Goal: Use online tool/utility: Utilize a website feature to perform a specific function

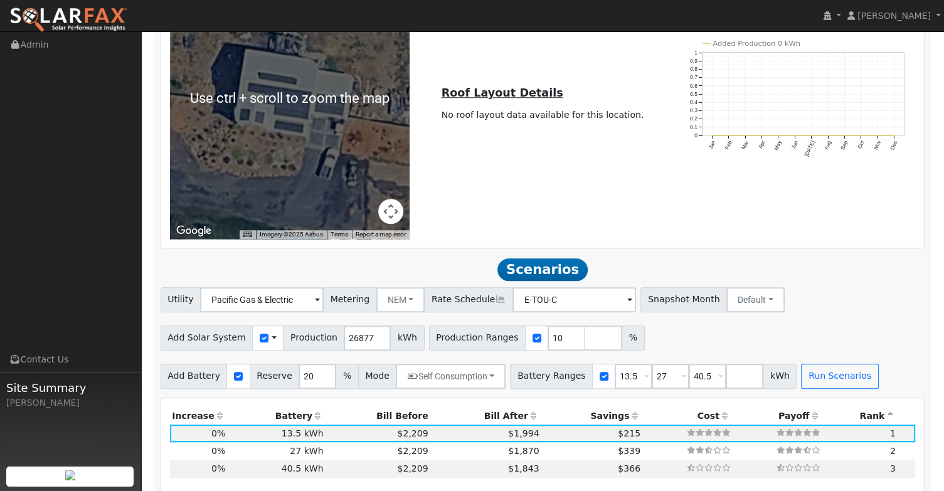
scroll to position [1191, 0]
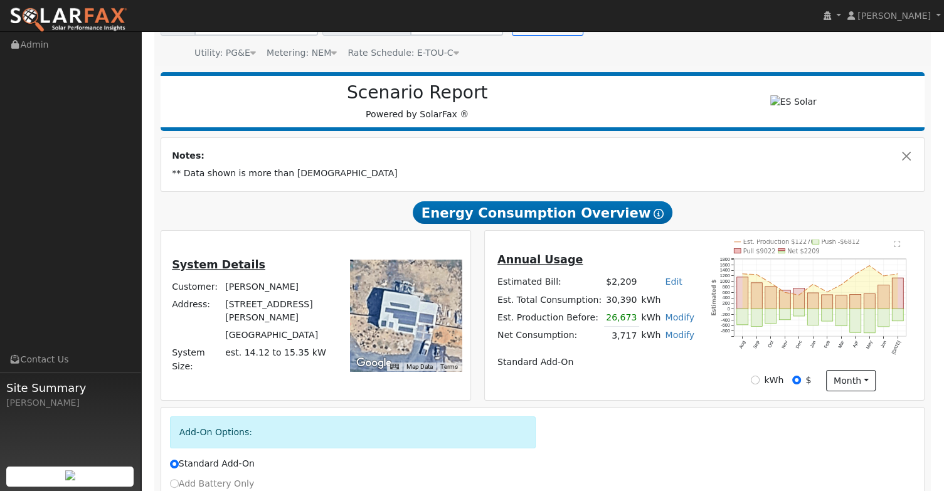
scroll to position [245, 0]
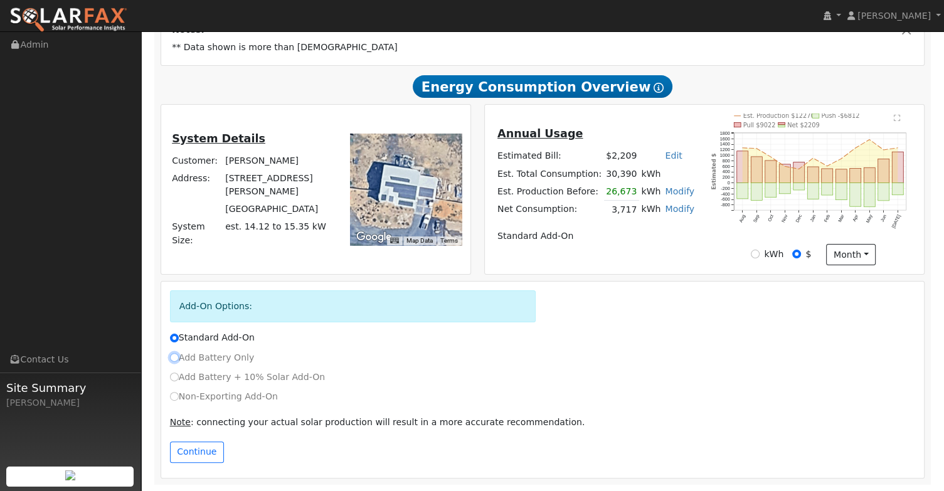
click at [176, 358] on input "Add Battery Only" at bounding box center [174, 357] width 9 height 9
radio input "true"
radio input "false"
click at [192, 451] on button "Continue" at bounding box center [197, 451] width 54 height 21
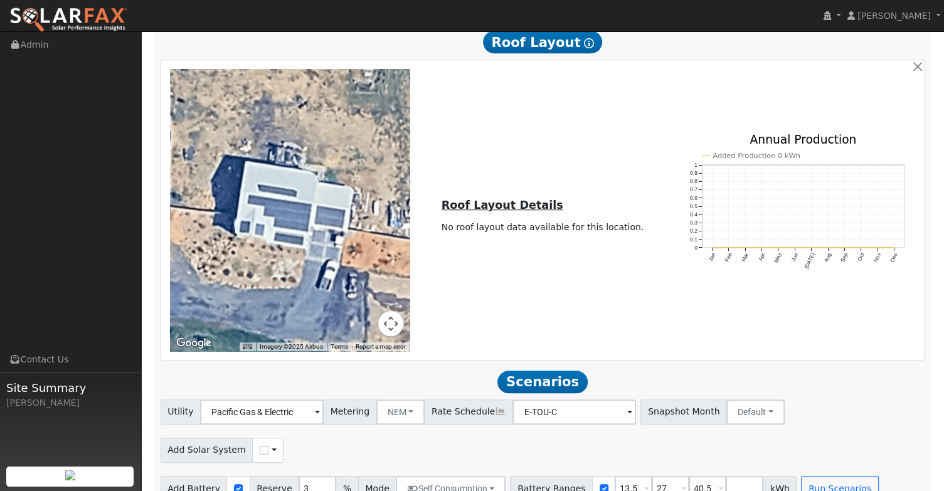
scroll to position [909, 0]
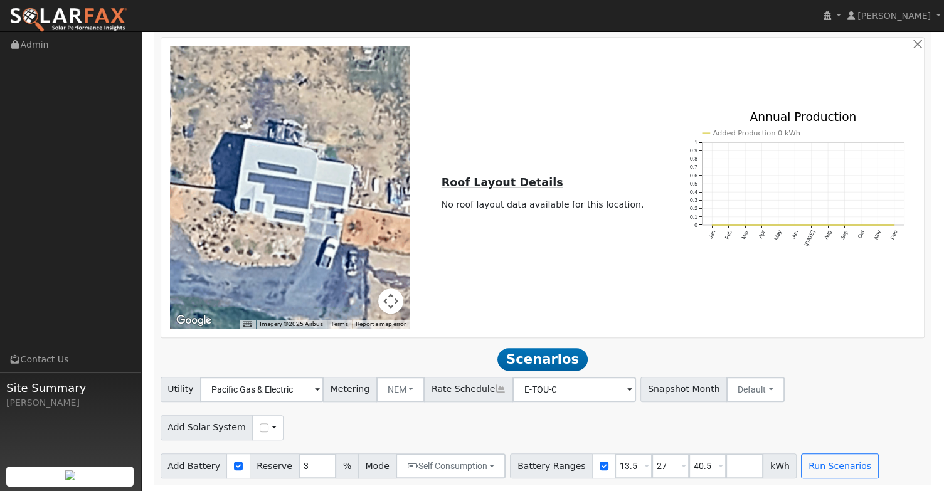
click at [558, 358] on span "Scenarios" at bounding box center [542, 359] width 90 height 23
click at [520, 353] on span "Scenarios" at bounding box center [542, 359] width 90 height 23
click at [804, 463] on button "Run Scenarios" at bounding box center [839, 465] width 77 height 25
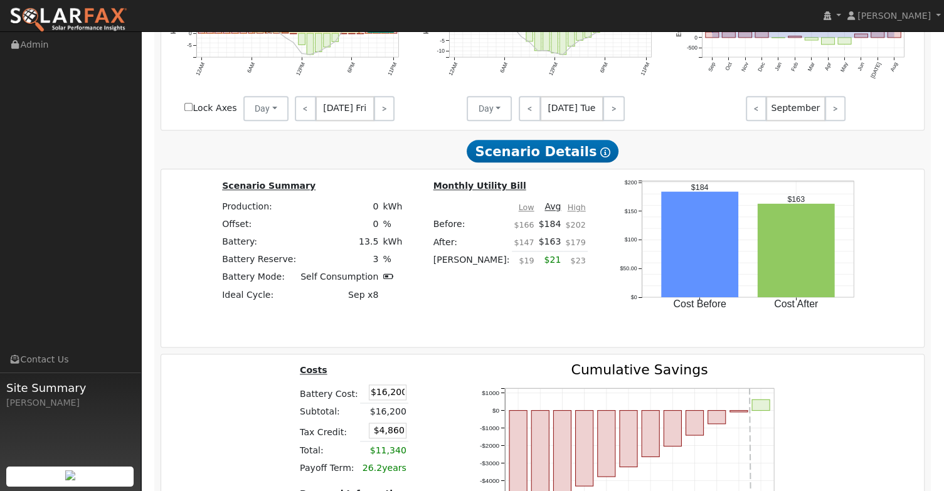
scroll to position [1782, 0]
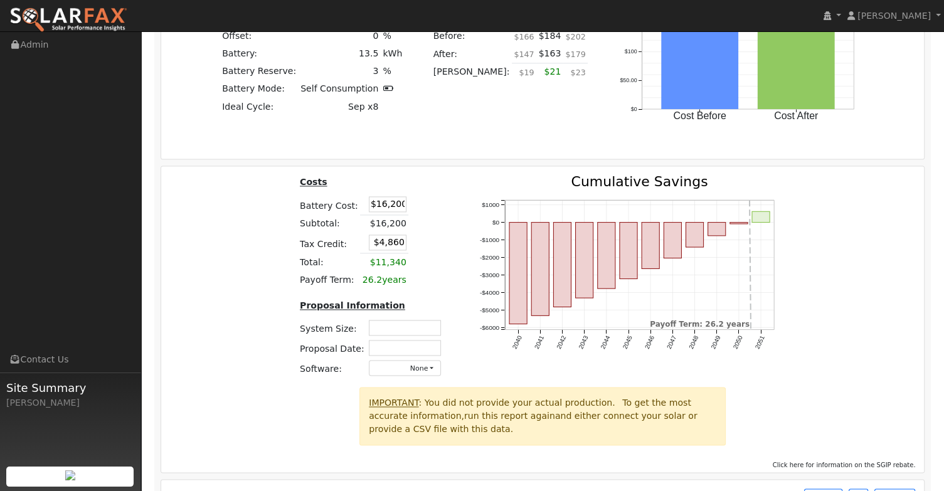
drag, startPoint x: 364, startPoint y: 208, endPoint x: 438, endPoint y: 208, distance: 74.0
click at [438, 208] on table "Costs Battery Cost: $16,200 Subtotal: $16,200 Tax Credit: $4,860 Total: $11,340…" at bounding box center [373, 232] width 150 height 114
type input "$33,500"
type input "$10,050"
click at [433, 214] on table "Costs Battery Cost: $33,500 Subtotal: $16,200 Tax Credit: $10,050 Total: $11,34…" at bounding box center [373, 232] width 150 height 114
